Goal: Obtain resource: Obtain resource

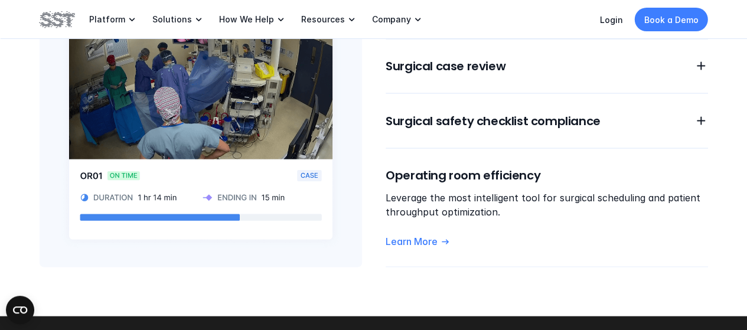
scroll to position [1129, 0]
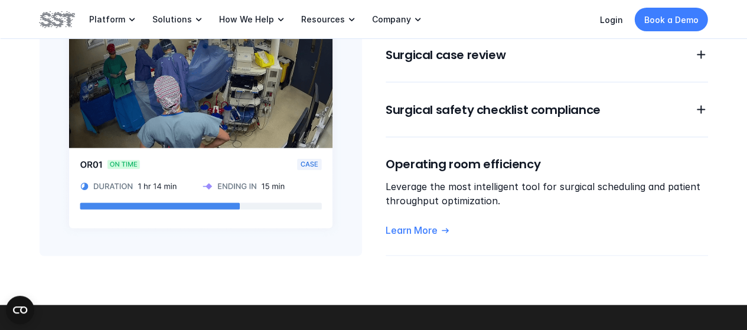
click at [515, 180] on p "Leverage the most intelligent tool for surgical scheduling and patient throughp…" at bounding box center [547, 194] width 322 height 28
click at [435, 224] on p "Learn More" at bounding box center [412, 230] width 52 height 12
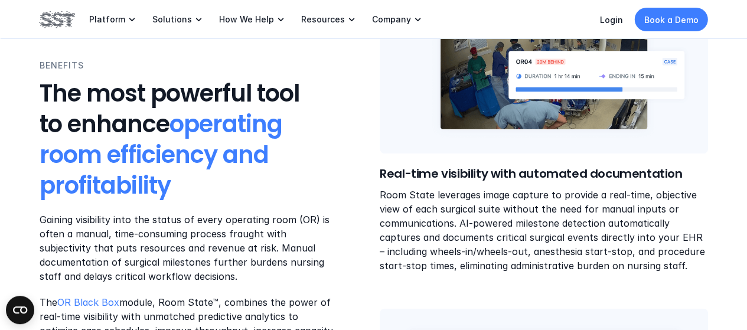
scroll to position [584, 0]
click at [523, 226] on p "Room State leverages image capture to provide a real-time, objective view of ea…" at bounding box center [544, 229] width 328 height 85
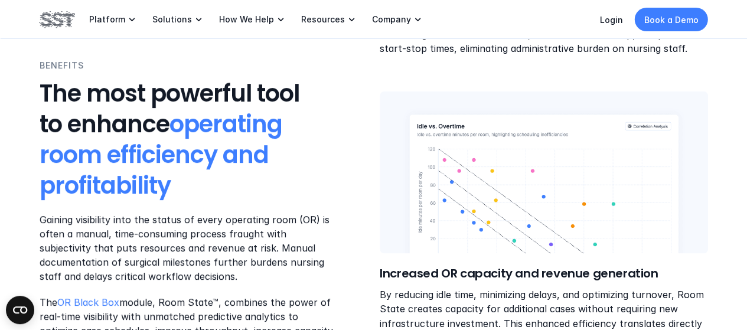
scroll to position [803, 0]
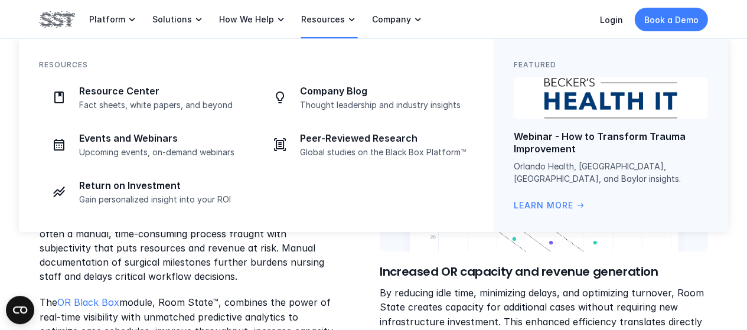
click at [301, 17] on p "Resources" at bounding box center [323, 19] width 44 height 11
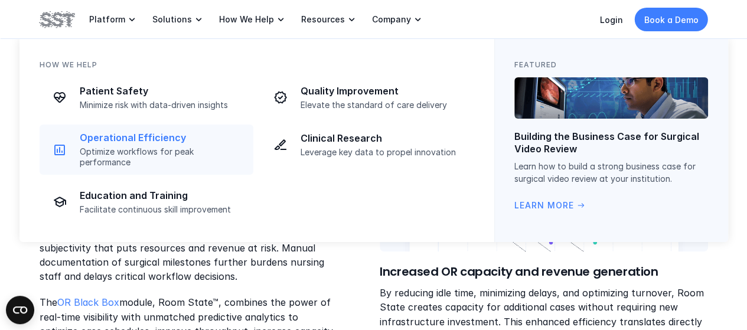
click at [147, 135] on p "Operational Efficiency" at bounding box center [163, 138] width 167 height 12
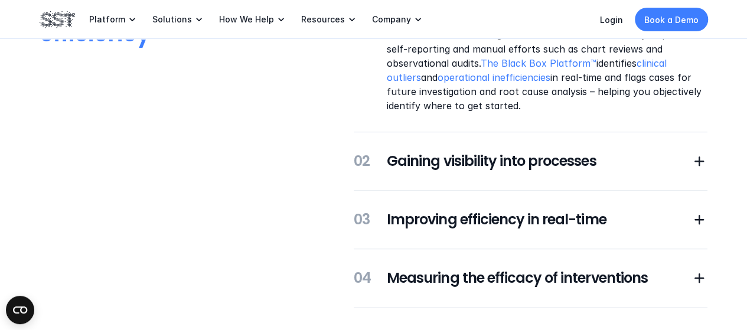
scroll to position [337, 0]
click at [698, 163] on icon at bounding box center [700, 162] width 17 height 17
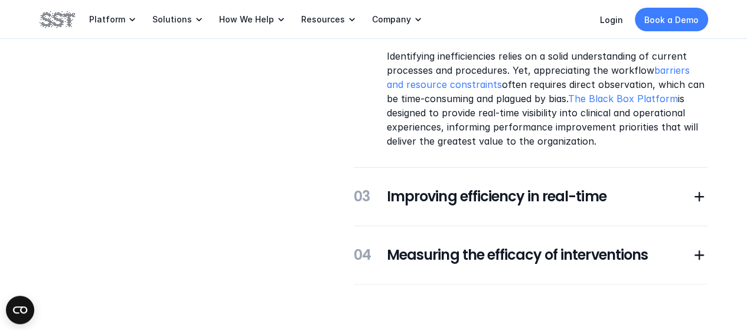
scroll to position [363, 0]
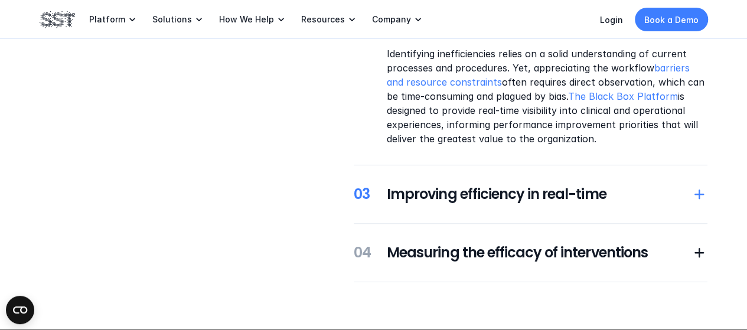
click at [695, 201] on icon at bounding box center [700, 194] width 17 height 17
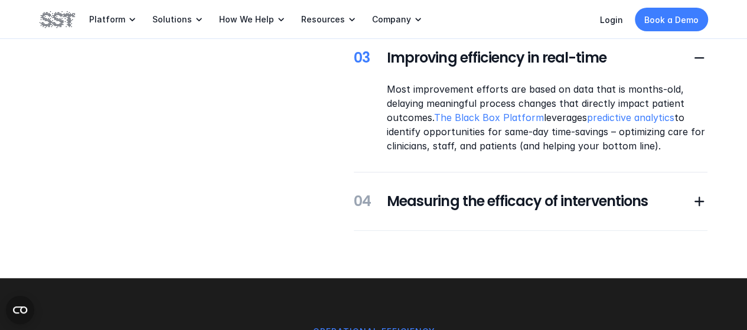
scroll to position [387, 0]
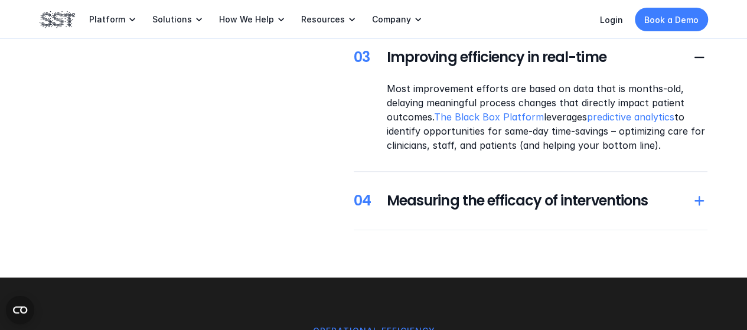
click at [693, 203] on icon at bounding box center [700, 201] width 17 height 17
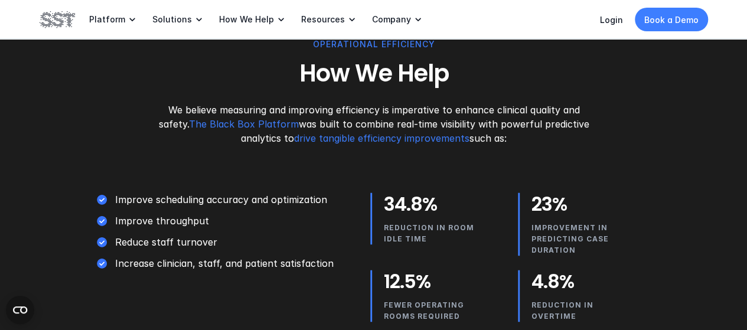
scroll to position [749, 0]
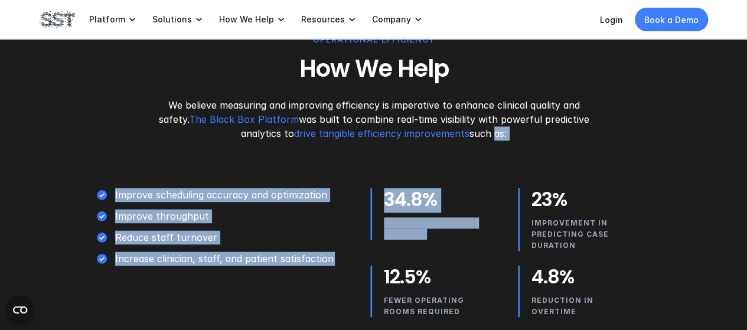
drag, startPoint x: 493, startPoint y: 133, endPoint x: 515, endPoint y: 180, distance: 51.8
click at [515, 180] on div "Operational Efficiency How We Help We believe measuring and improving efficienc…" at bounding box center [373, 181] width 747 height 390
click at [533, 129] on p "We believe measuring and improving efficiency is imperative to enhance clinical…" at bounding box center [373, 119] width 435 height 43
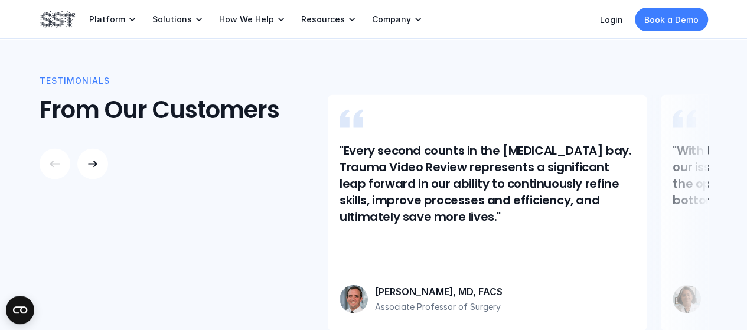
scroll to position [1149, 0]
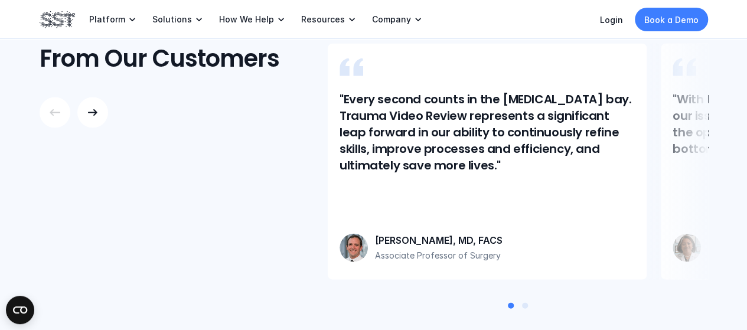
click at [686, 155] on div at bounding box center [677, 162] width 61 height 236
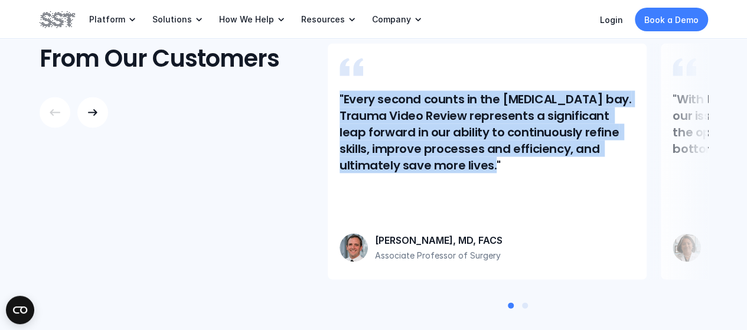
drag, startPoint x: 724, startPoint y: 128, endPoint x: 525, endPoint y: 156, distance: 201.0
click at [525, 156] on div "Testimonials From Our Customers "Every second counts in the [MEDICAL_DATA] bay.…" at bounding box center [373, 167] width 747 height 382
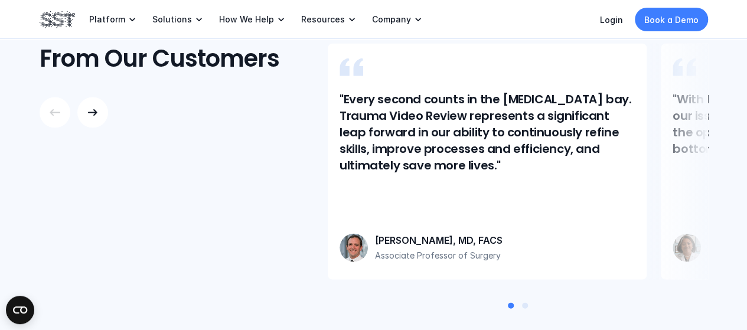
click at [92, 98] on div at bounding box center [92, 113] width 31 height 31
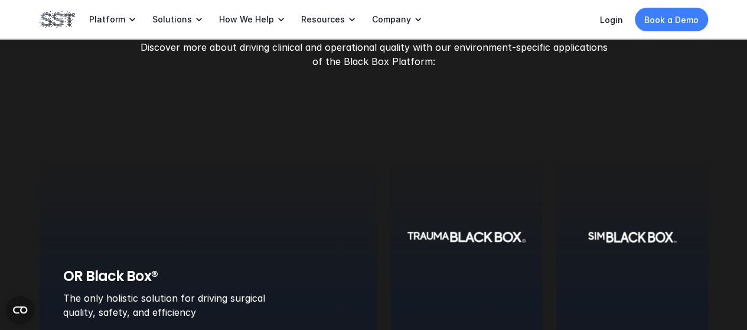
scroll to position [1583, 0]
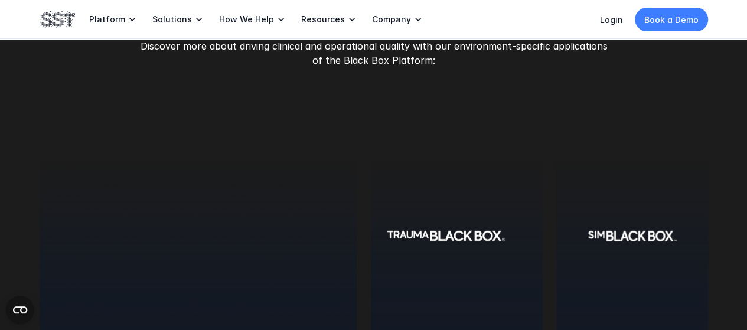
click at [87, 165] on div at bounding box center [198, 236] width 317 height 266
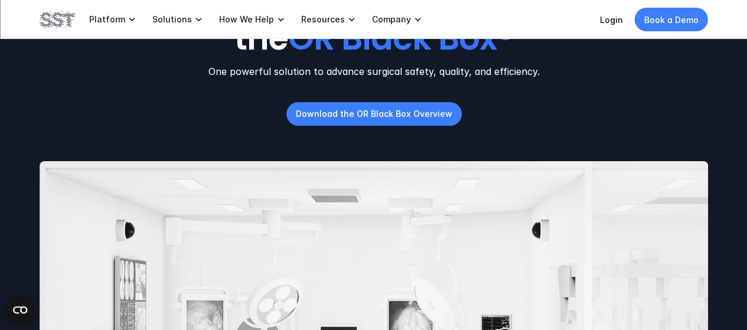
scroll to position [133, 0]
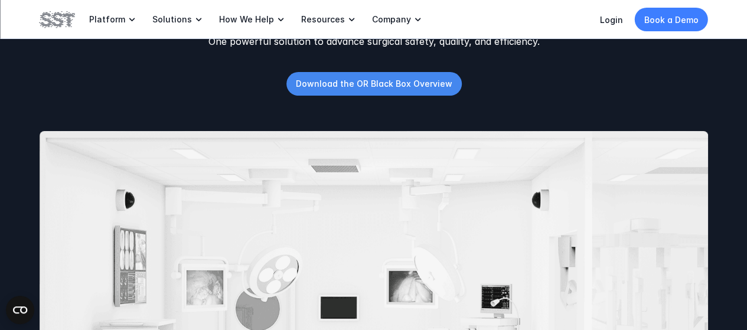
click at [367, 84] on p "Download the OR Black Box Overview" at bounding box center [373, 83] width 156 height 12
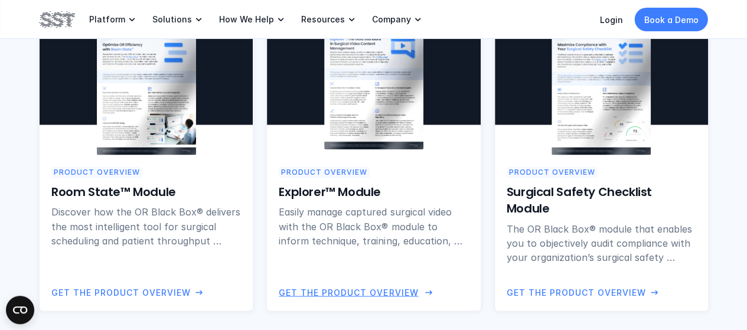
scroll to position [899, 0]
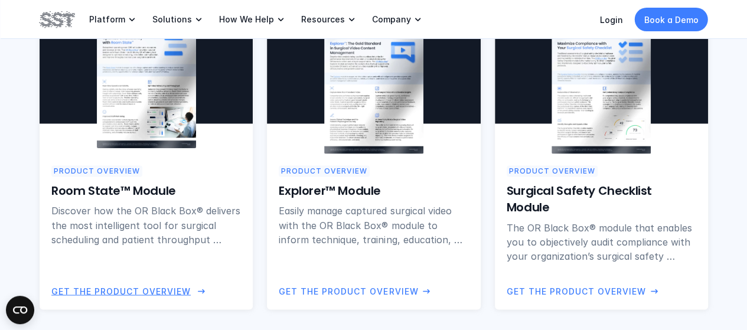
click at [136, 289] on p "Get the Product Overview" at bounding box center [120, 291] width 139 height 13
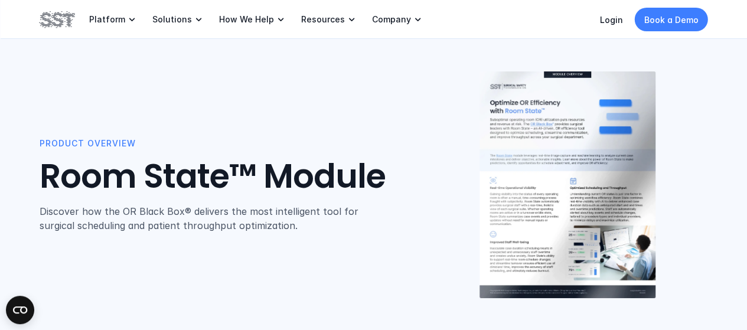
click at [533, 122] on img at bounding box center [568, 184] width 176 height 227
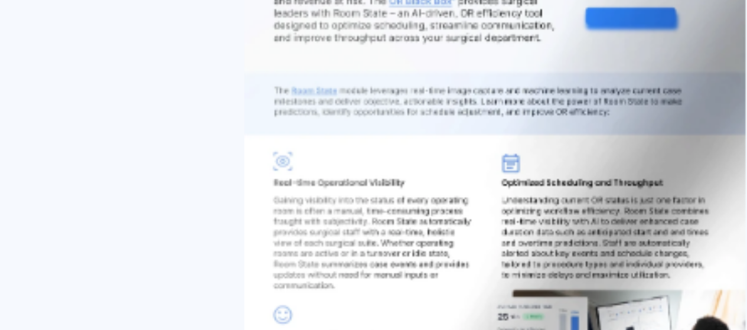
scroll to position [2, 0]
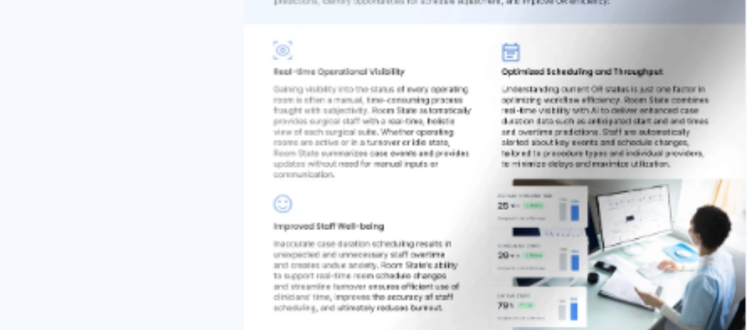
click at [605, 197] on img at bounding box center [568, 183] width 176 height 227
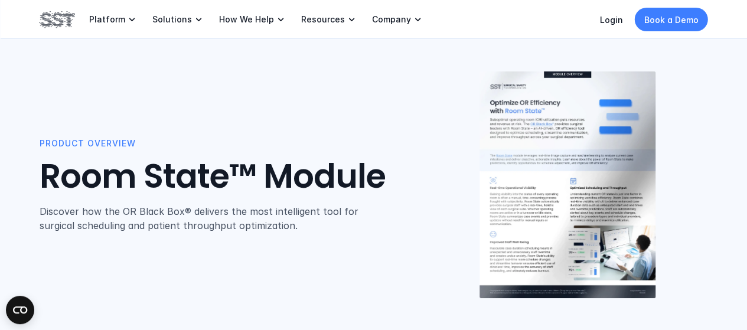
scroll to position [14, 0]
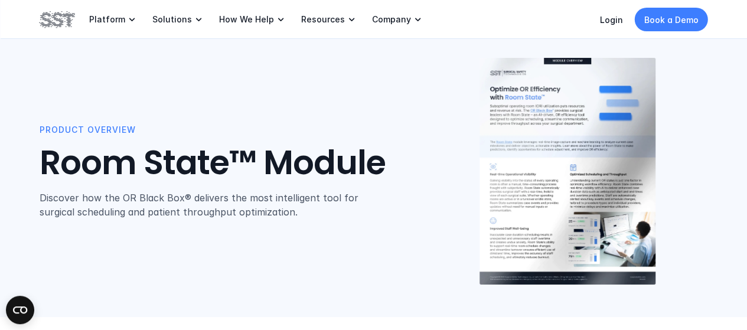
click at [387, 256] on div "Product Overview Room State™ Module Discover how the OR Black Box® delivers the…" at bounding box center [374, 171] width 669 height 228
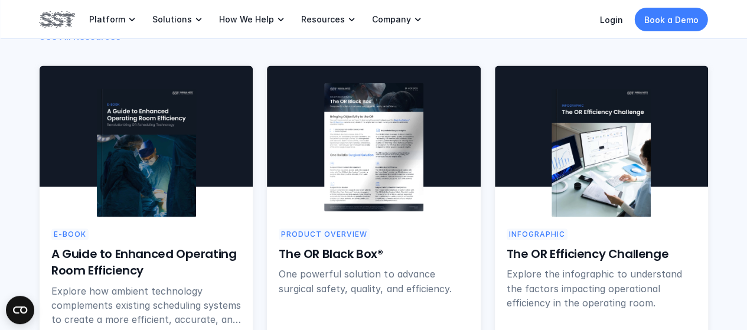
scroll to position [834, 0]
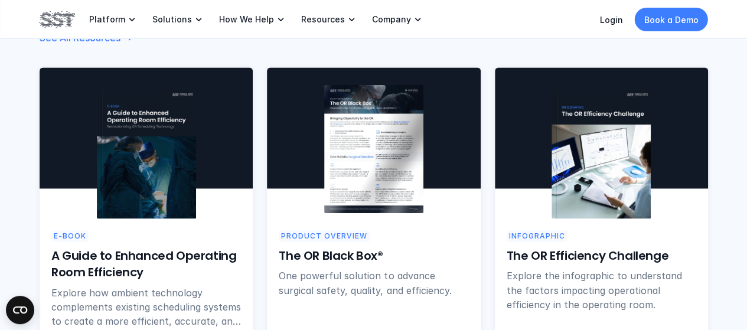
click at [447, 147] on div at bounding box center [373, 127] width 213 height 121
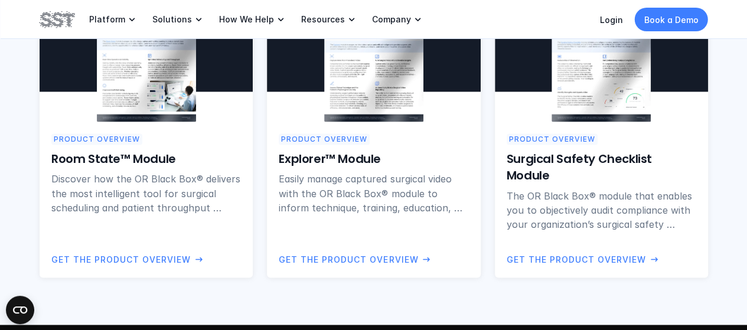
scroll to position [934, 0]
